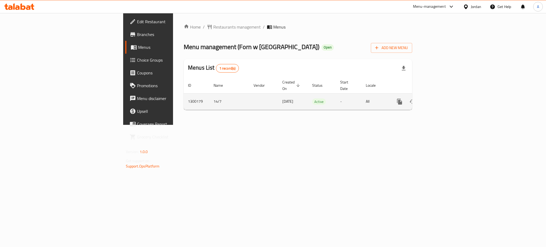
click at [440, 99] on icon "enhanced table" at bounding box center [437, 101] width 5 height 5
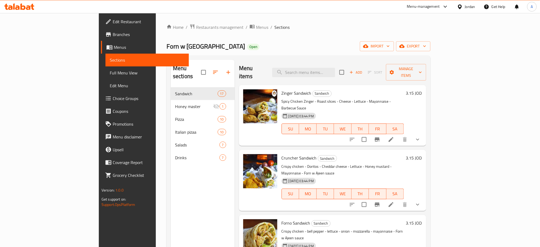
click at [428, 8] on div "Menu-management" at bounding box center [423, 6] width 33 height 6
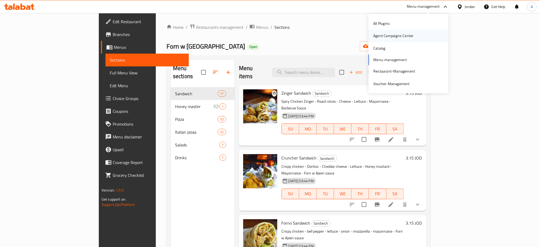
click at [411, 38] on div "Agent Campaigns Center" at bounding box center [394, 36] width 40 height 6
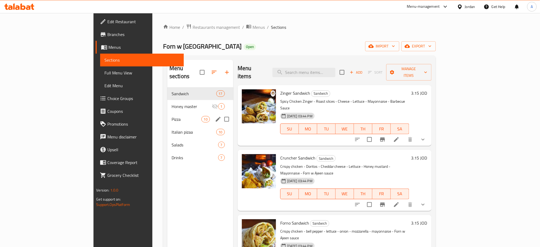
click at [172, 116] on span "Pizza" at bounding box center [187, 119] width 30 height 6
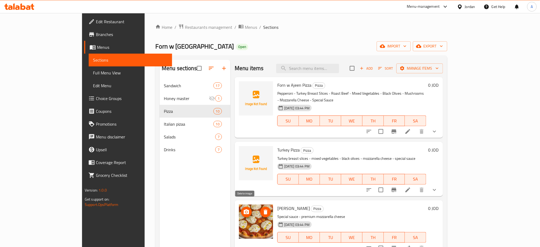
click at [262, 209] on icon "delete image" at bounding box center [265, 212] width 6 height 6
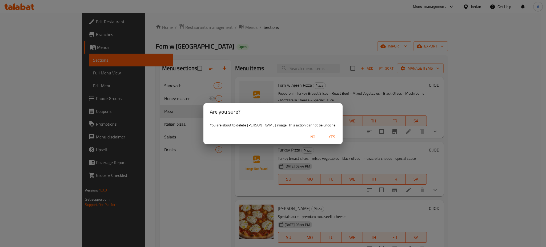
click at [331, 138] on span "Yes" at bounding box center [331, 137] width 13 height 7
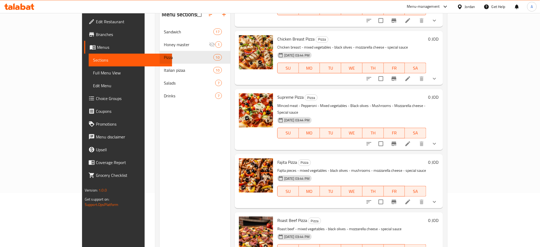
scroll to position [75, 0]
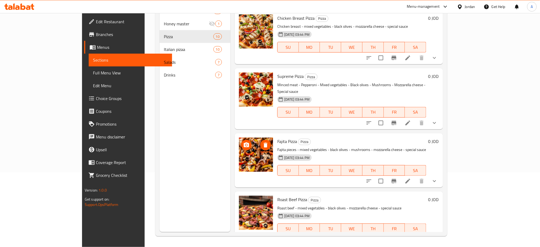
click at [264, 143] on icon "delete image" at bounding box center [266, 145] width 4 height 5
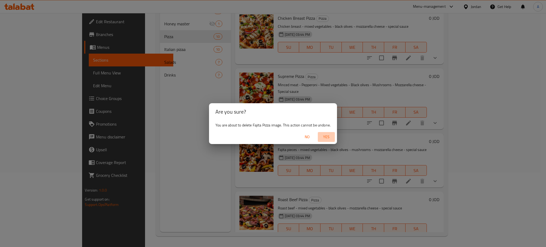
click at [326, 138] on span "Yes" at bounding box center [326, 137] width 13 height 7
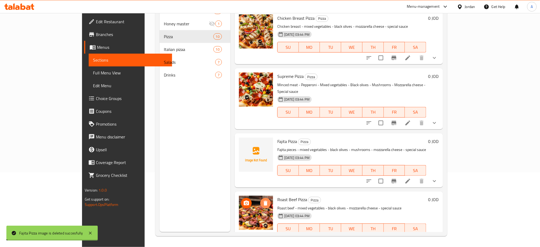
click at [262, 200] on icon "delete image" at bounding box center [265, 203] width 6 height 6
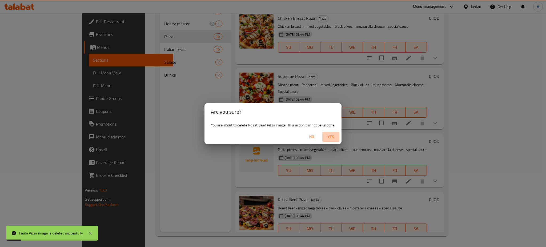
click at [326, 134] on span "Yes" at bounding box center [330, 137] width 13 height 7
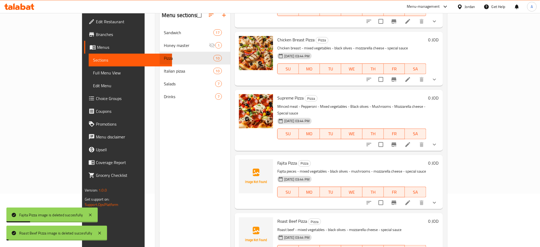
scroll to position [39, 0]
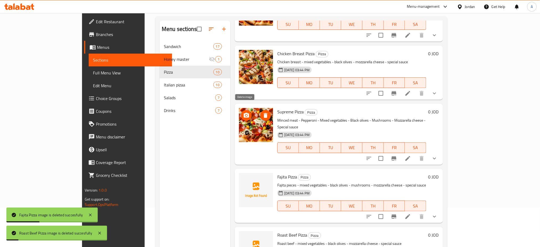
click at [260, 112] on span "delete image" at bounding box center [265, 115] width 11 height 6
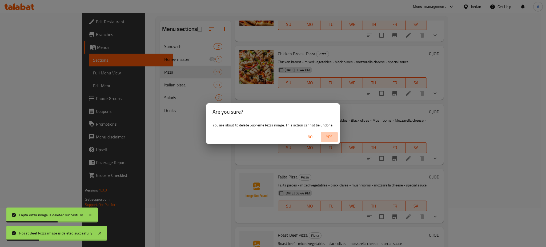
click at [336, 135] on button "Yes" at bounding box center [329, 137] width 17 height 10
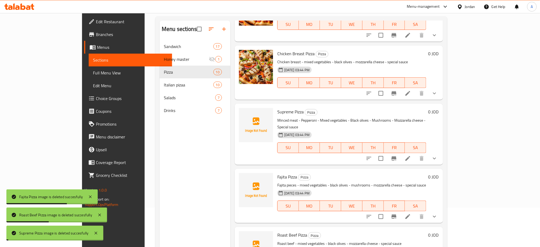
click at [246, 50] on img at bounding box center [256, 67] width 34 height 34
click at [245, 52] on img at bounding box center [256, 67] width 34 height 34
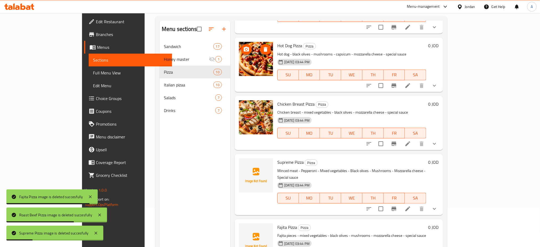
scroll to position [277, 0]
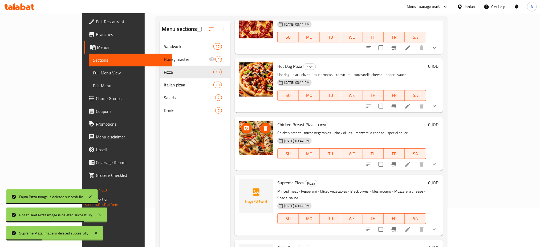
click at [262, 125] on icon "delete image" at bounding box center [265, 128] width 6 height 6
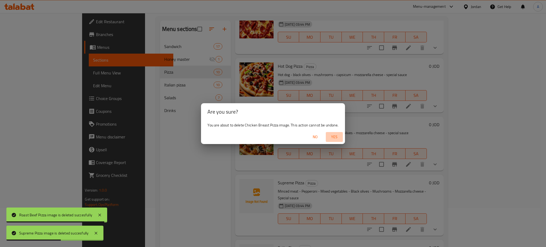
click at [339, 136] on span "Yes" at bounding box center [334, 137] width 13 height 7
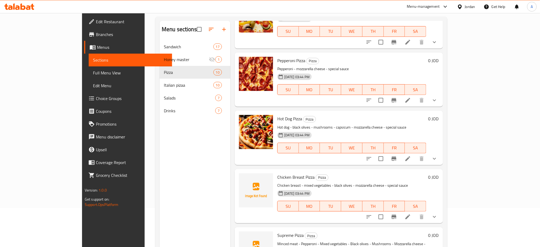
scroll to position [100, 0]
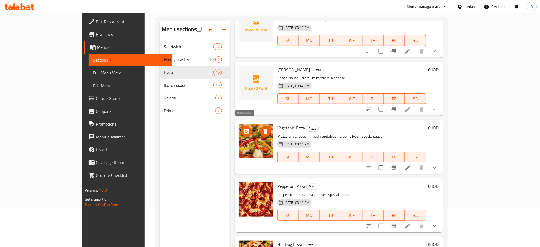
click at [264, 129] on icon "delete image" at bounding box center [266, 131] width 4 height 5
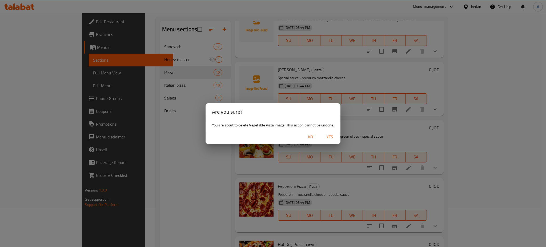
click at [333, 136] on span "Yes" at bounding box center [329, 137] width 13 height 7
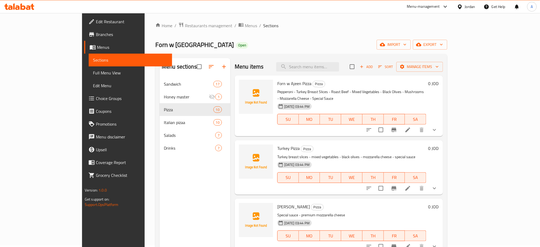
scroll to position [0, 0]
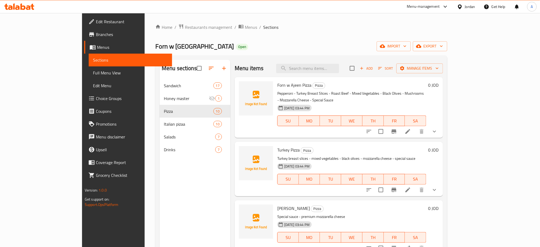
click at [96, 24] on span "Edit Restaurant" at bounding box center [132, 21] width 72 height 6
